Goal: Information Seeking & Learning: Learn about a topic

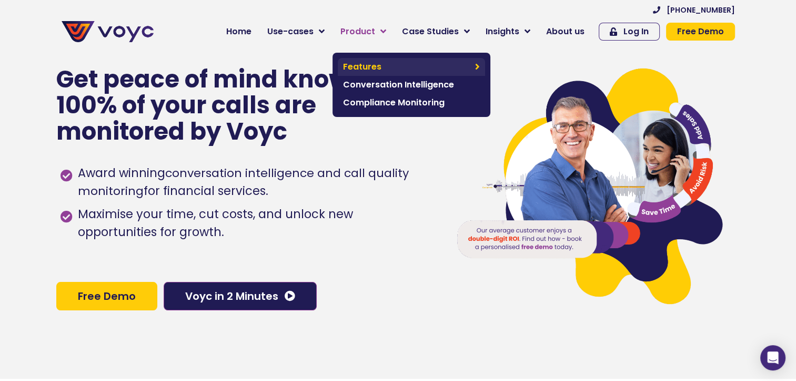
click at [371, 65] on span "Features" at bounding box center [406, 67] width 127 height 13
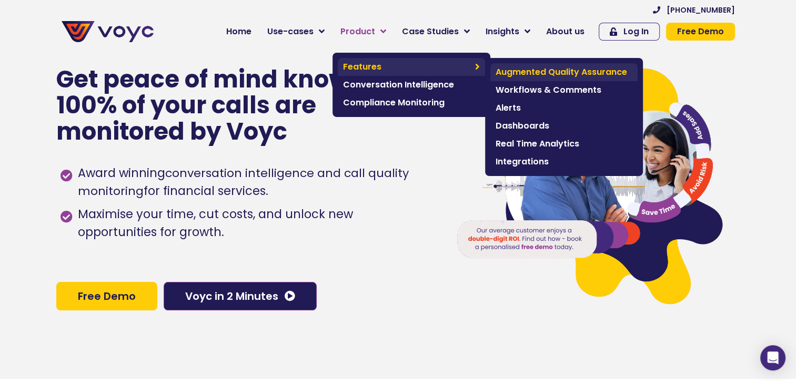
click at [525, 69] on span "Augmented Quality Assurance" at bounding box center [564, 72] width 137 height 13
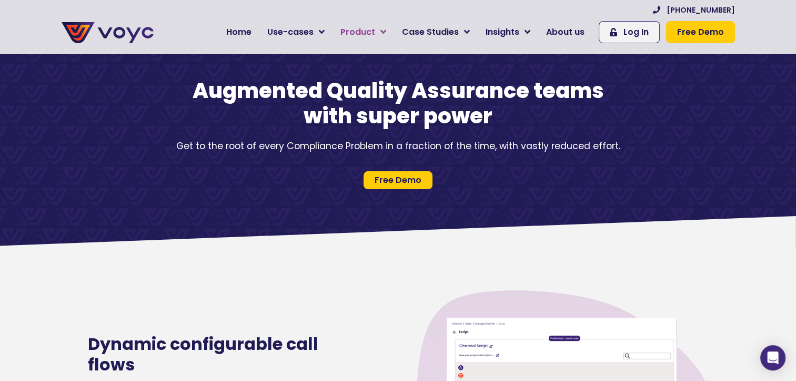
click at [394, 35] on link "Product" at bounding box center [364, 32] width 62 height 21
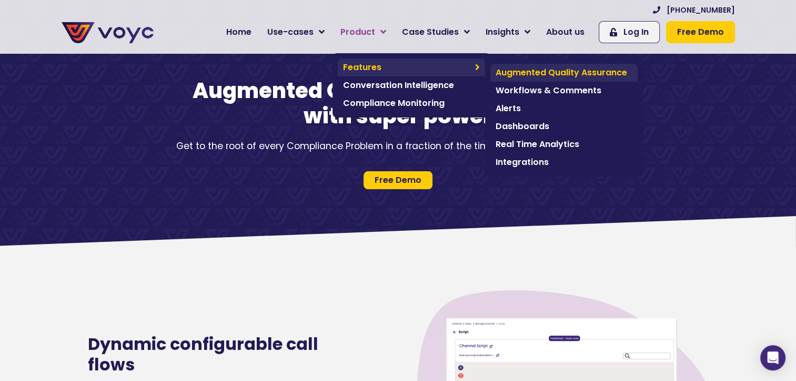
click at [577, 75] on span "Augmented Quality Assurance" at bounding box center [564, 72] width 137 height 13
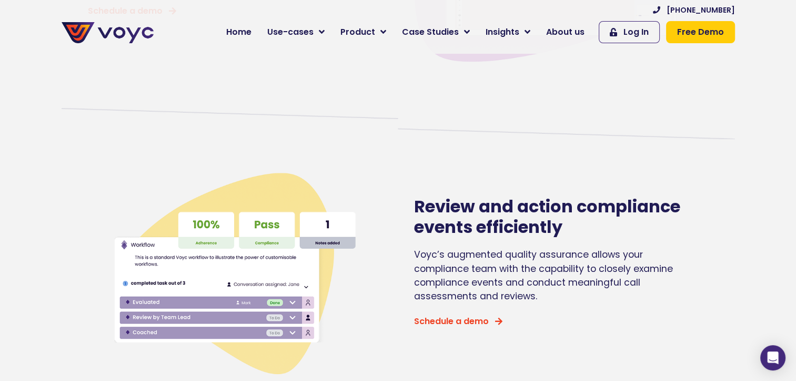
scroll to position [474, 0]
